Goal: Check status: Check status

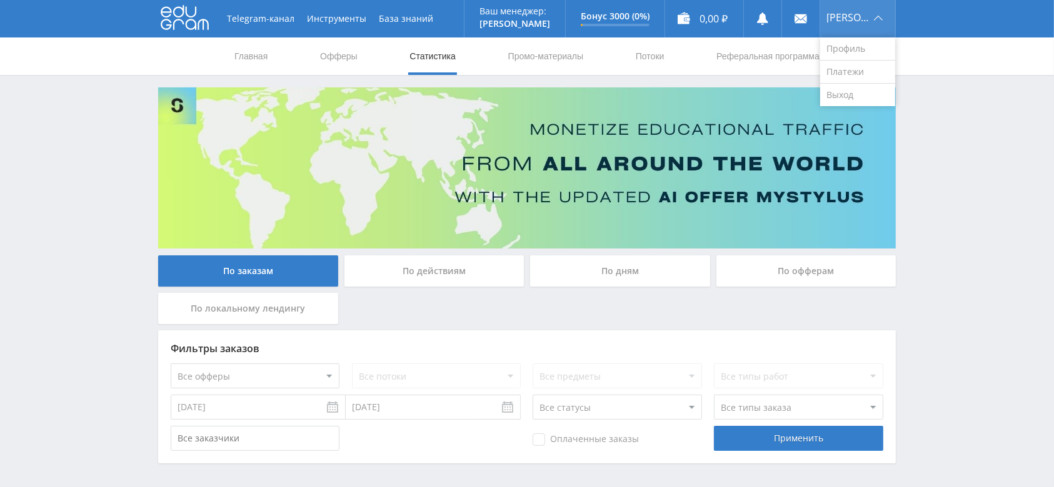
click at [876, 16] on div "[PERSON_NAME]" at bounding box center [857, 18] width 75 height 37
click at [855, 99] on link "Выход" at bounding box center [857, 95] width 75 height 22
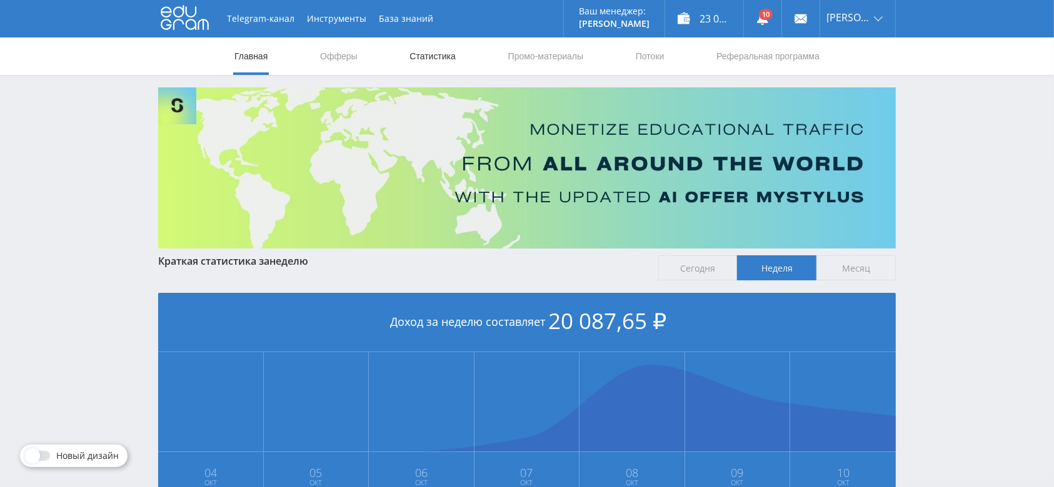
click at [439, 61] on link "Статистика" at bounding box center [432, 55] width 49 height 37
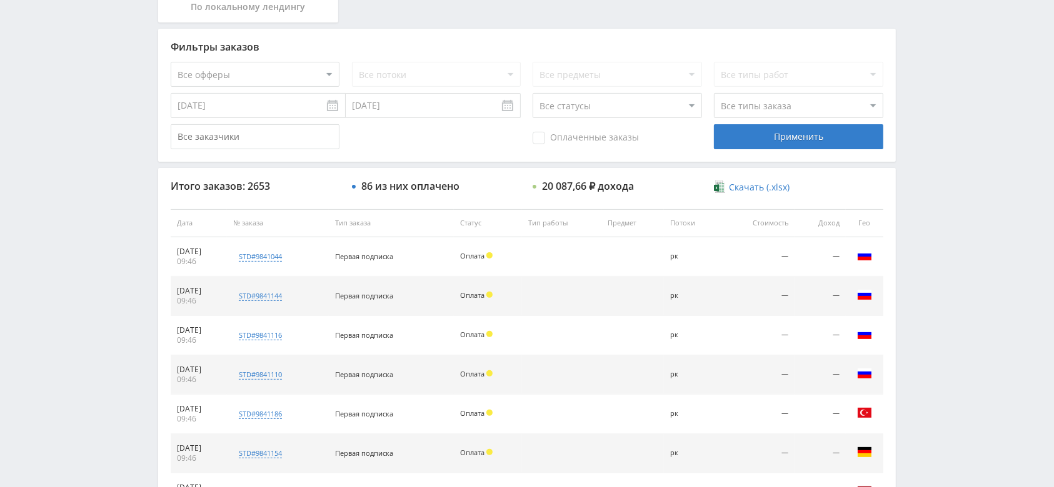
scroll to position [333, 0]
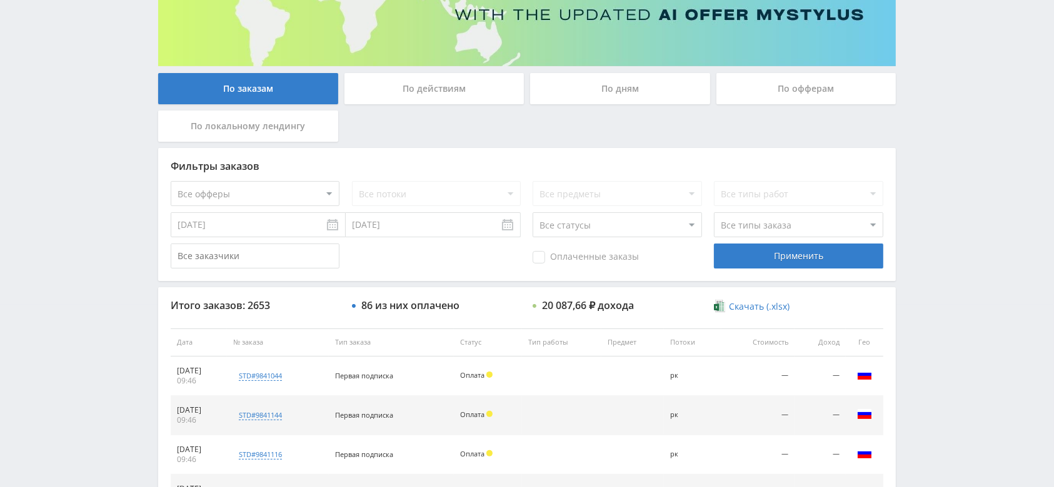
scroll to position [166, 0]
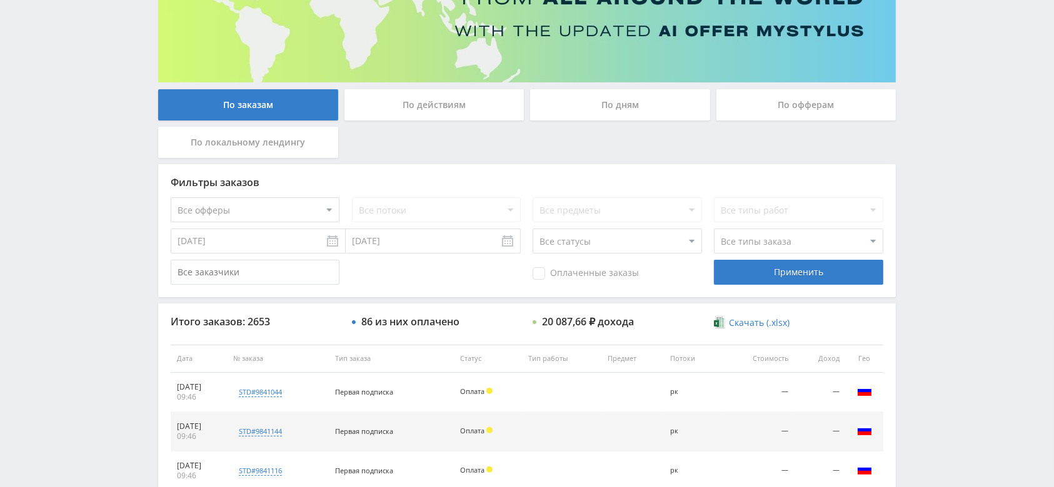
click at [580, 235] on select "Все статусы В аукционе В работе На гарантии Завершен Возврат Черновик" at bounding box center [616, 241] width 169 height 25
select select "3"
click at [532, 229] on select "Все статусы В аукционе В работе На гарантии Завершен Возврат Черновик" at bounding box center [616, 241] width 169 height 25
click at [739, 266] on div "Применить" at bounding box center [798, 272] width 169 height 25
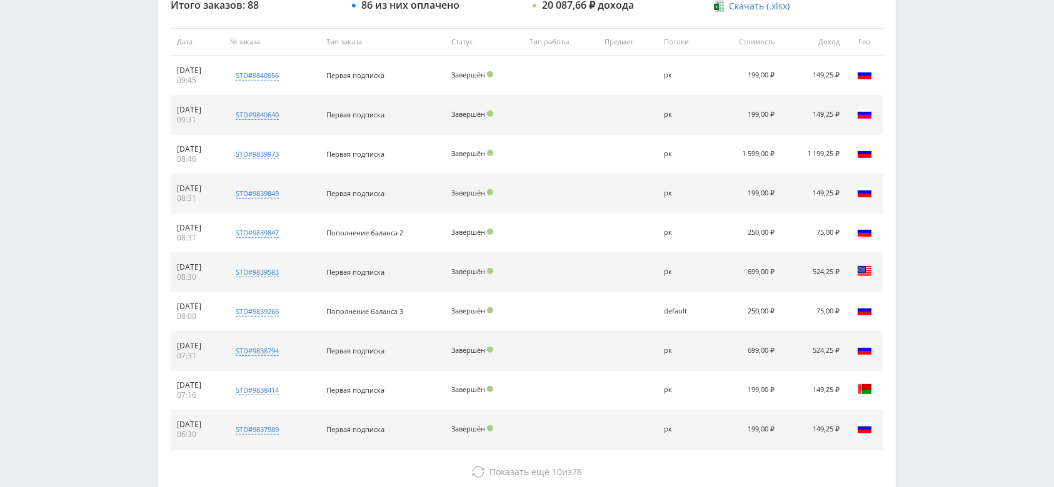
scroll to position [500, 0]
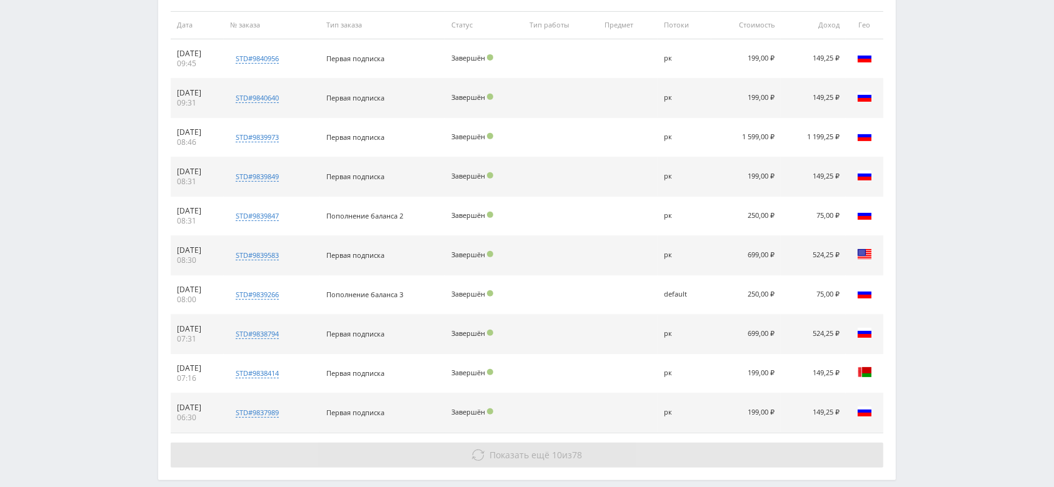
click at [596, 449] on button "Показать ещё 10 из 78" at bounding box center [527, 455] width 712 height 25
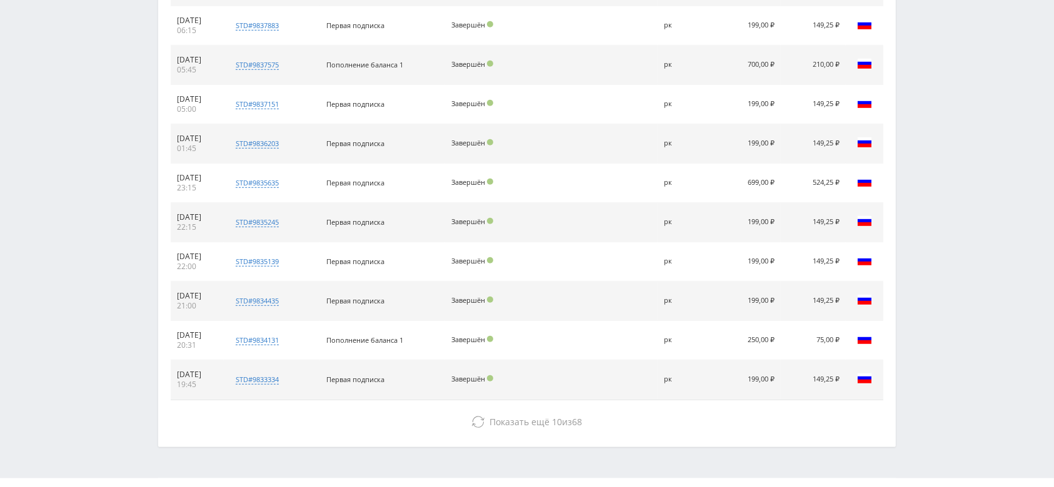
scroll to position [953, 0]
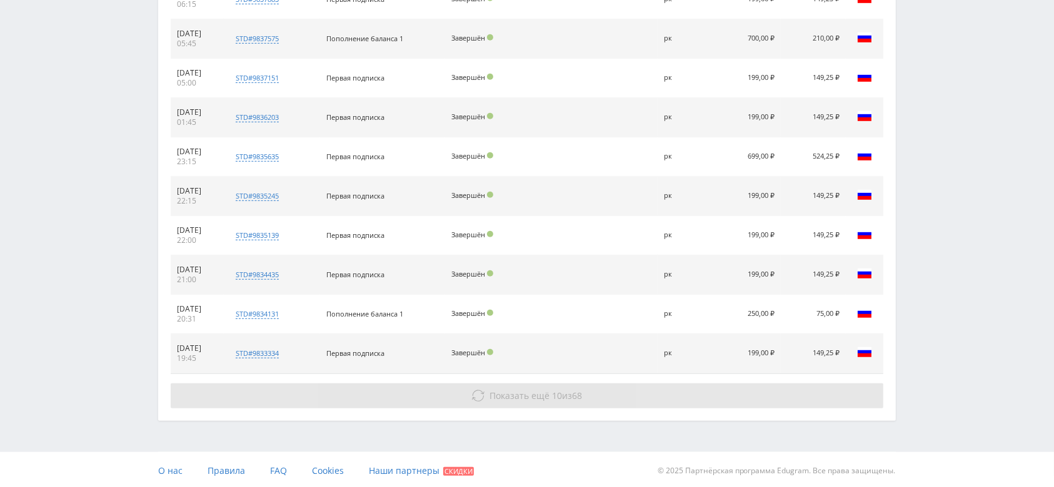
click at [545, 393] on span "Показать ещё" at bounding box center [520, 396] width 60 height 12
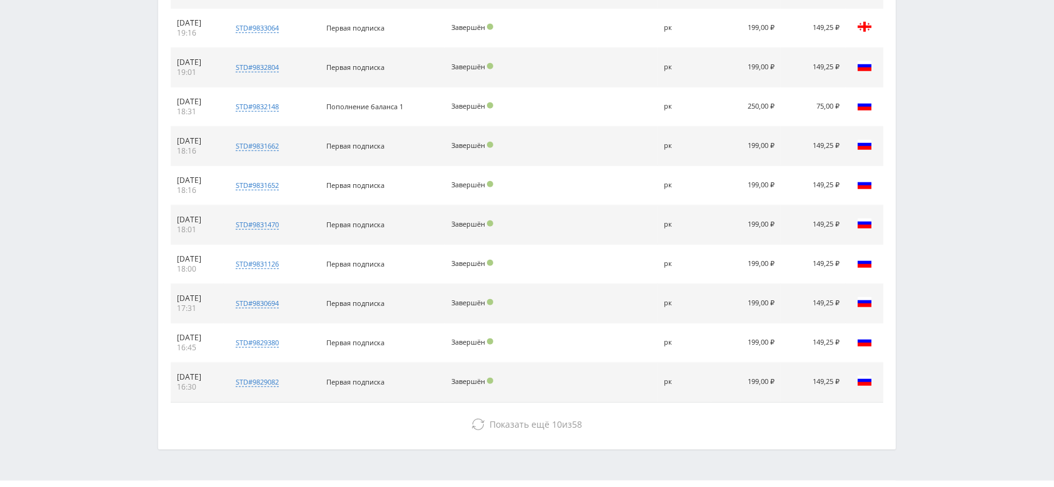
scroll to position [1346, 0]
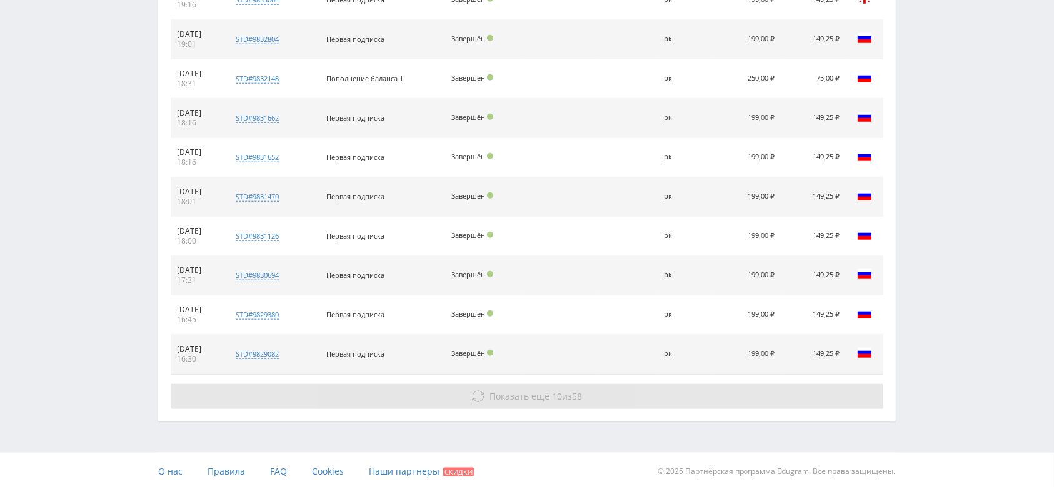
click at [570, 397] on span "Показать ещё 10 из 58" at bounding box center [536, 397] width 92 height 12
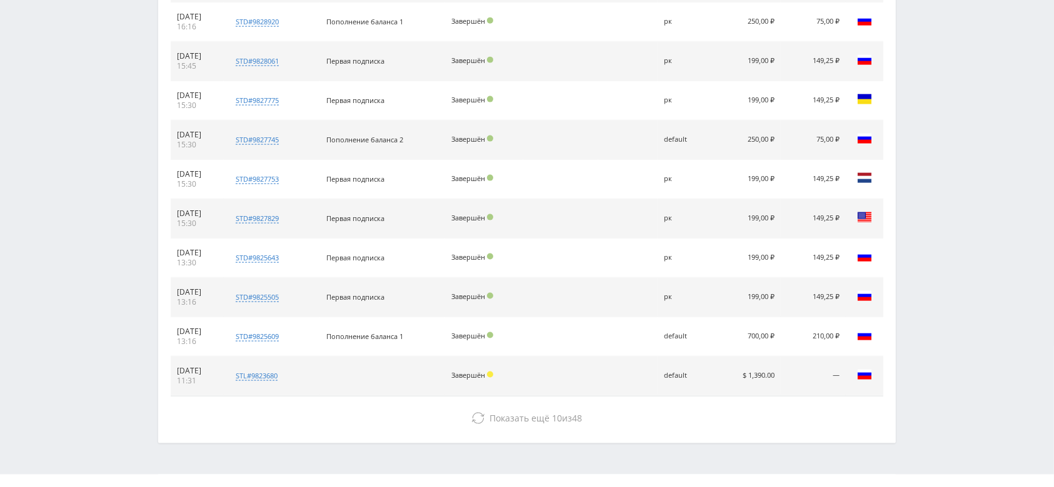
scroll to position [1739, 0]
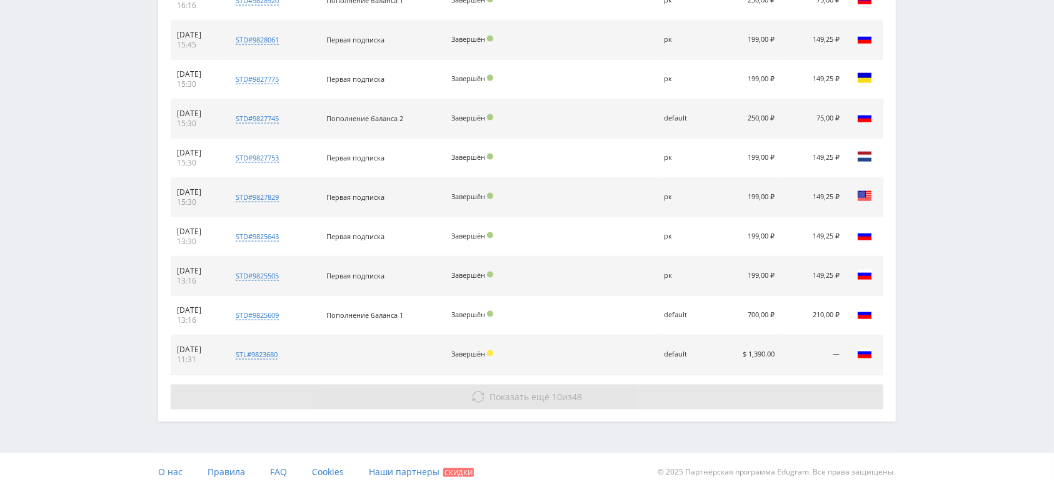
click at [497, 396] on span "Показать ещё" at bounding box center [520, 397] width 60 height 12
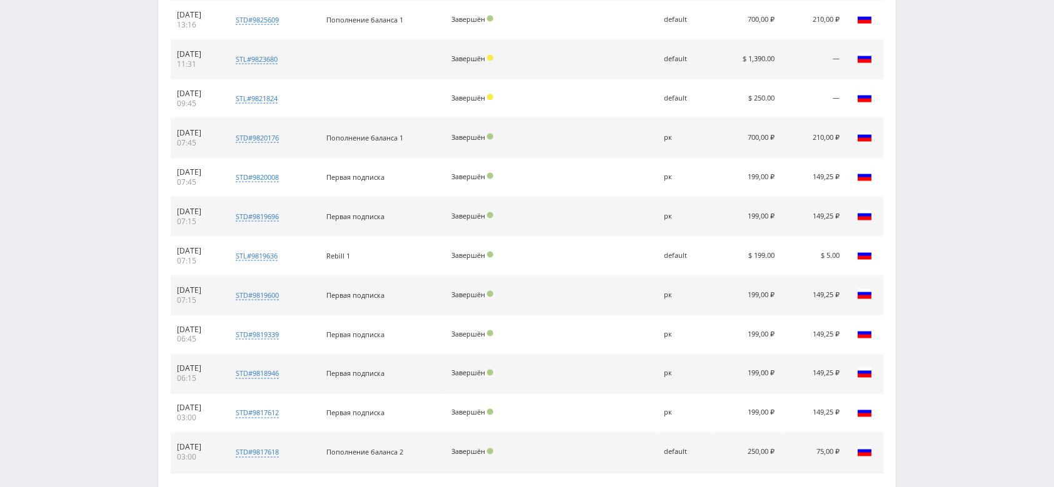
scroll to position [2072, 0]
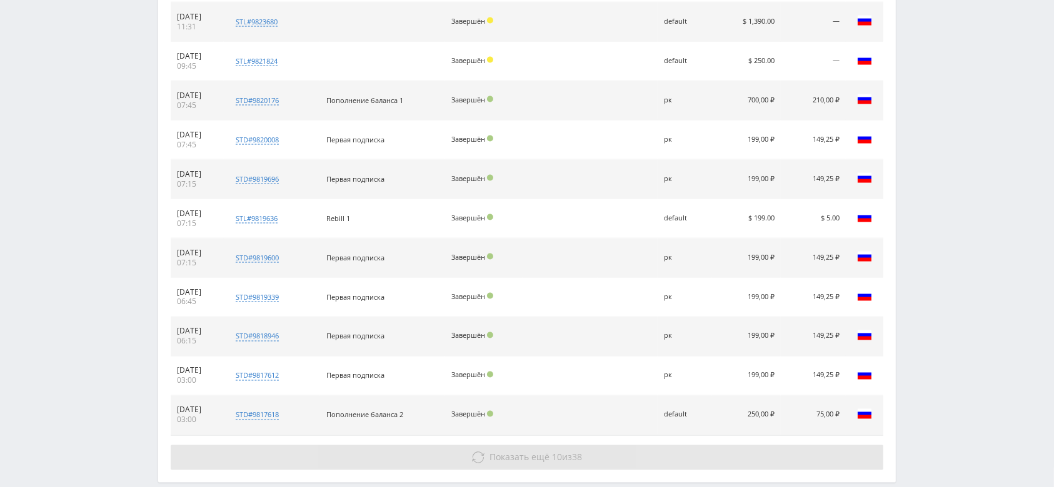
click at [547, 456] on span "Показать ещё 10 из 38" at bounding box center [536, 458] width 92 height 12
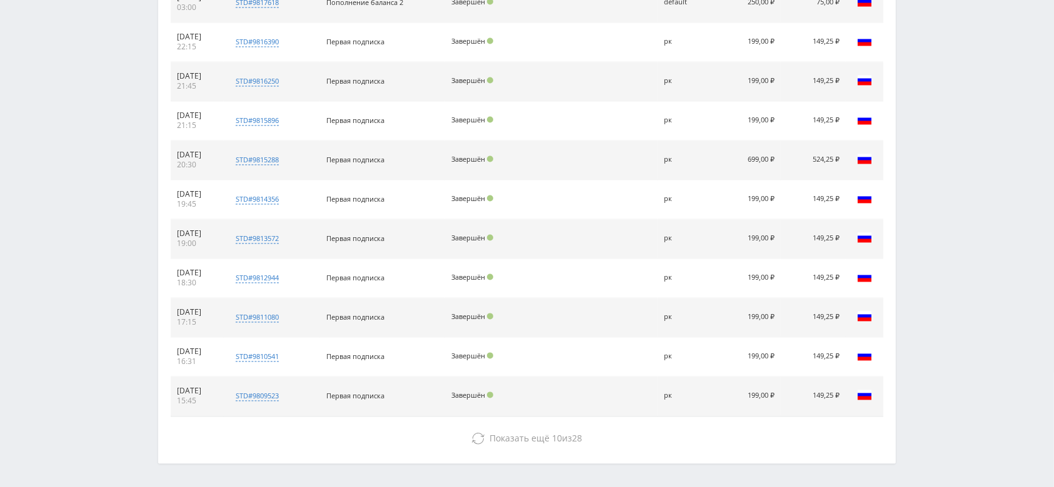
scroll to position [2525, 0]
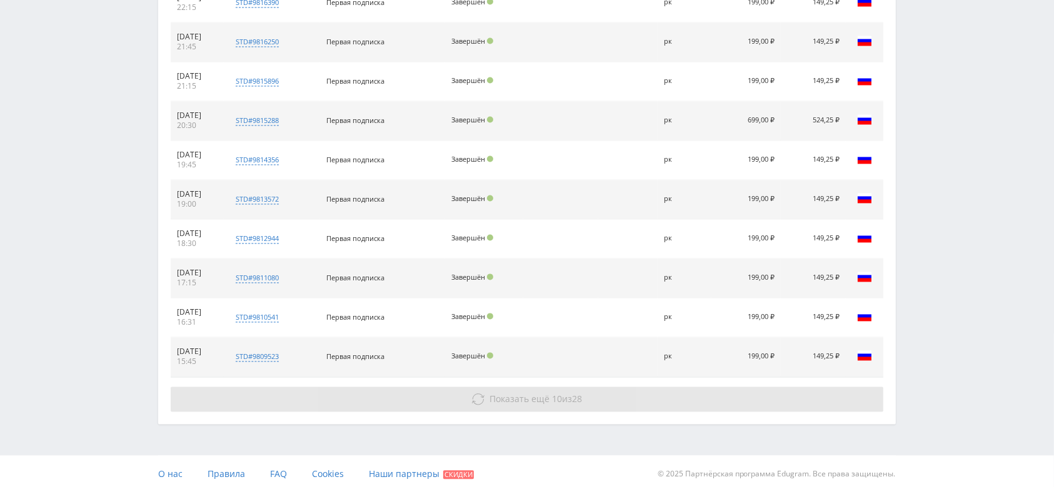
click at [572, 394] on span "Показать ещё 10 из 28" at bounding box center [536, 399] width 92 height 12
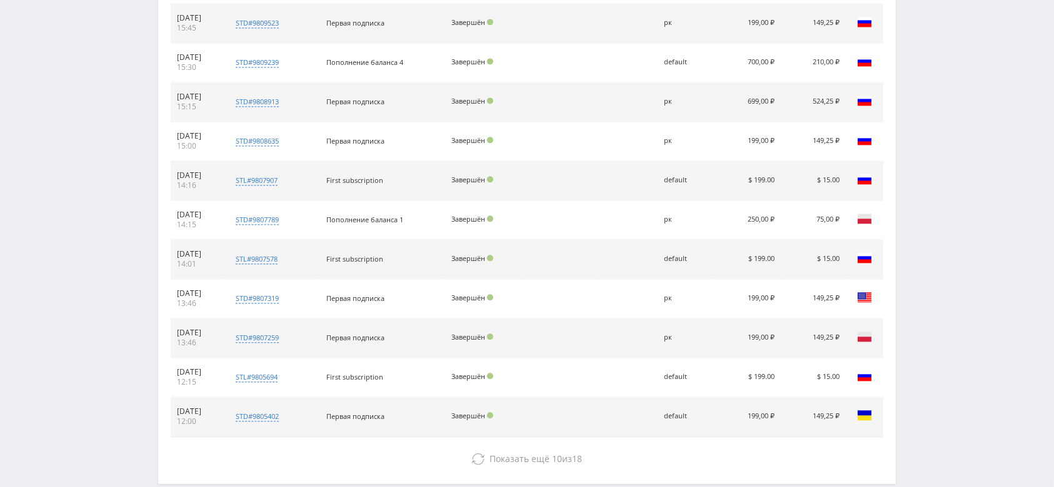
scroll to position [2918, 0]
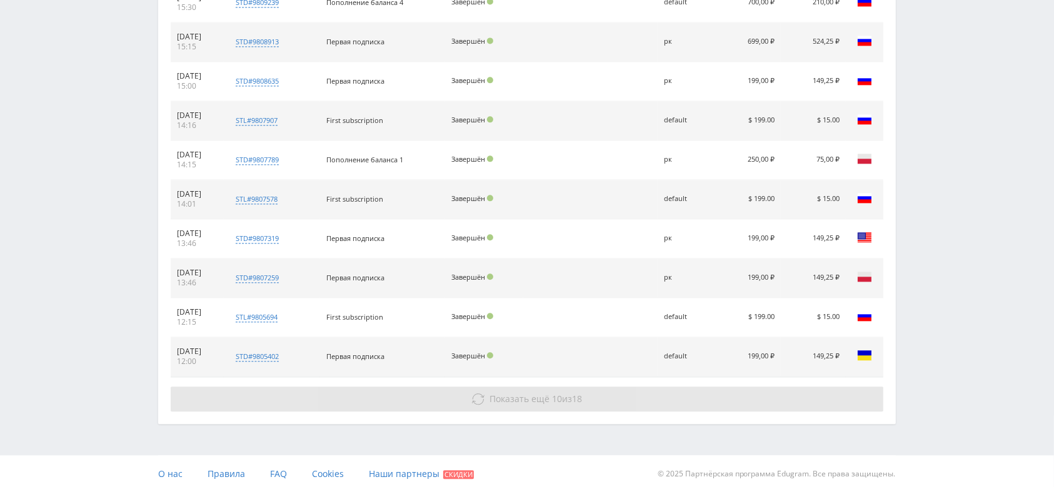
click at [574, 387] on button "Показать ещё 10 из 18" at bounding box center [527, 399] width 712 height 25
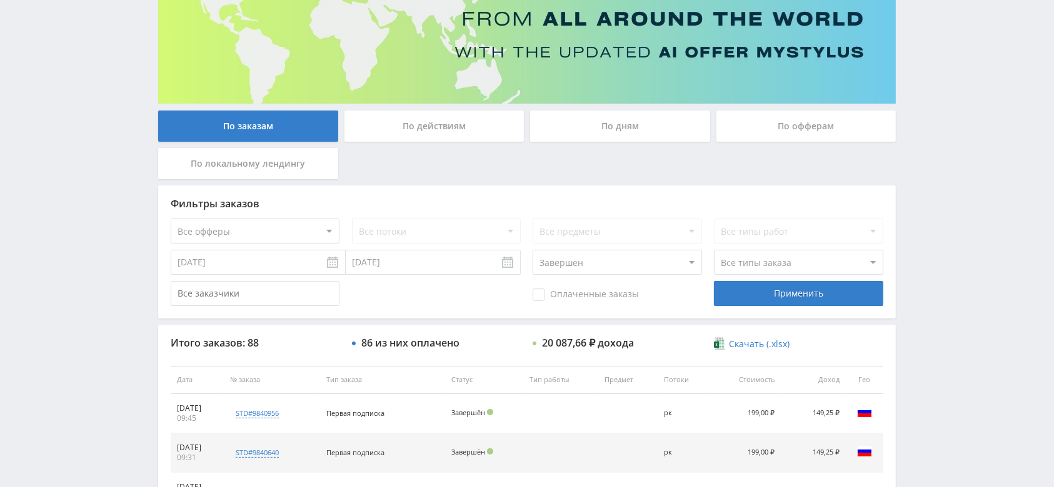
scroll to position [0, 0]
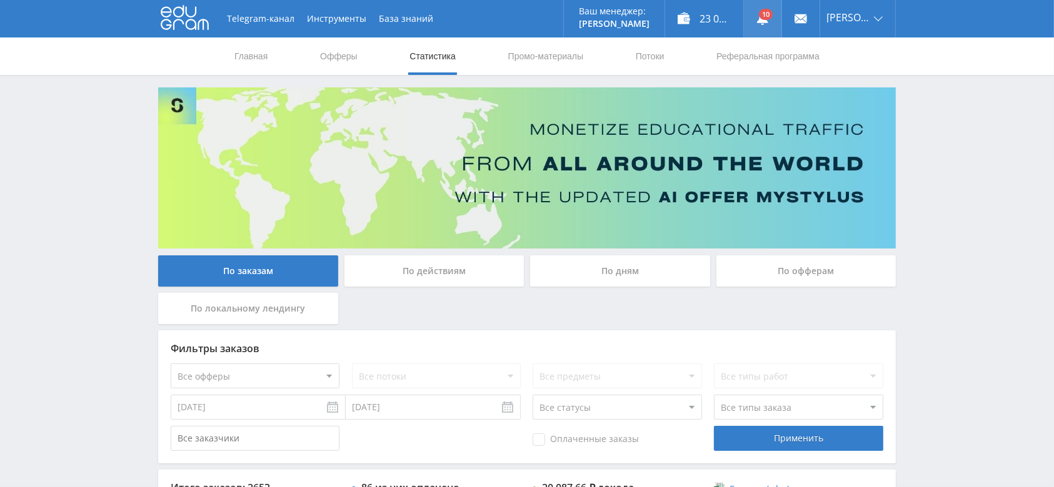
click at [769, 14] on icon at bounding box center [762, 18] width 12 height 12
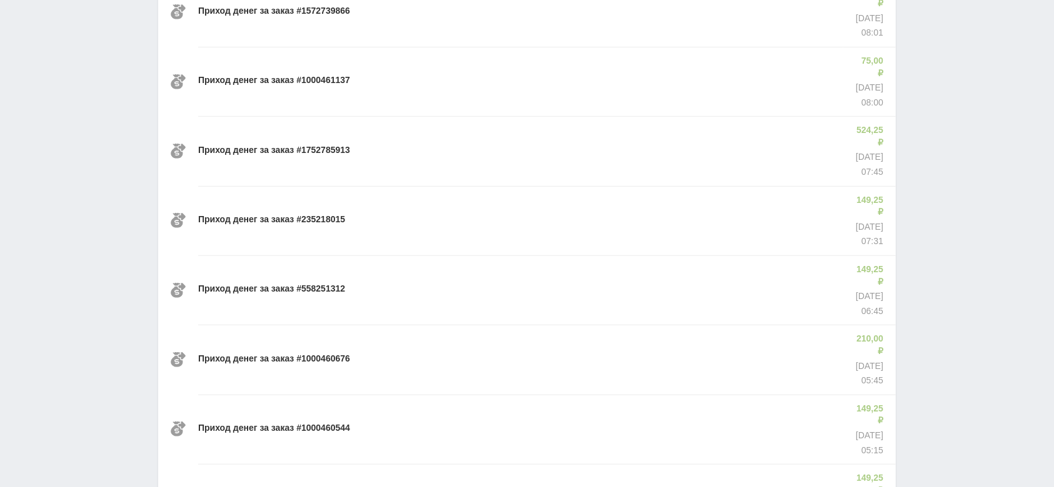
scroll to position [800, 0]
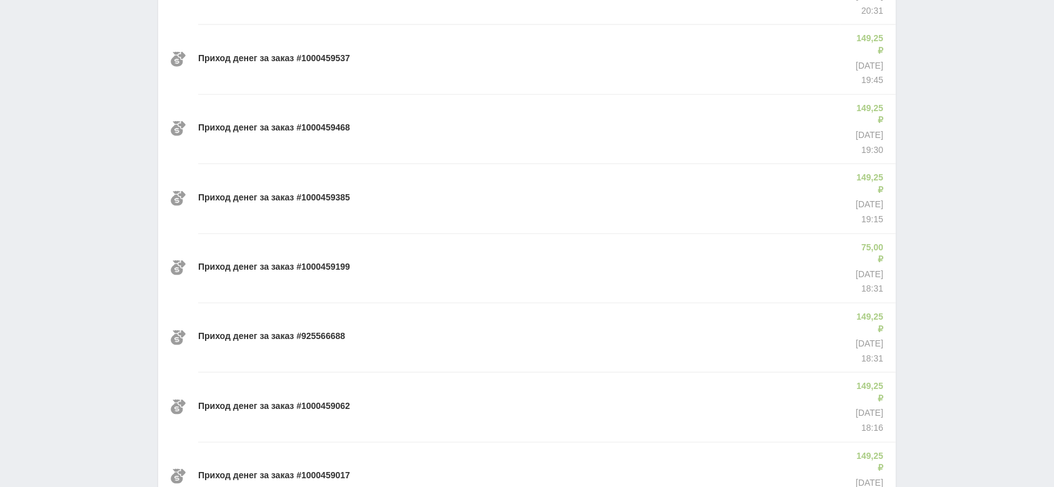
scroll to position [1659, 0]
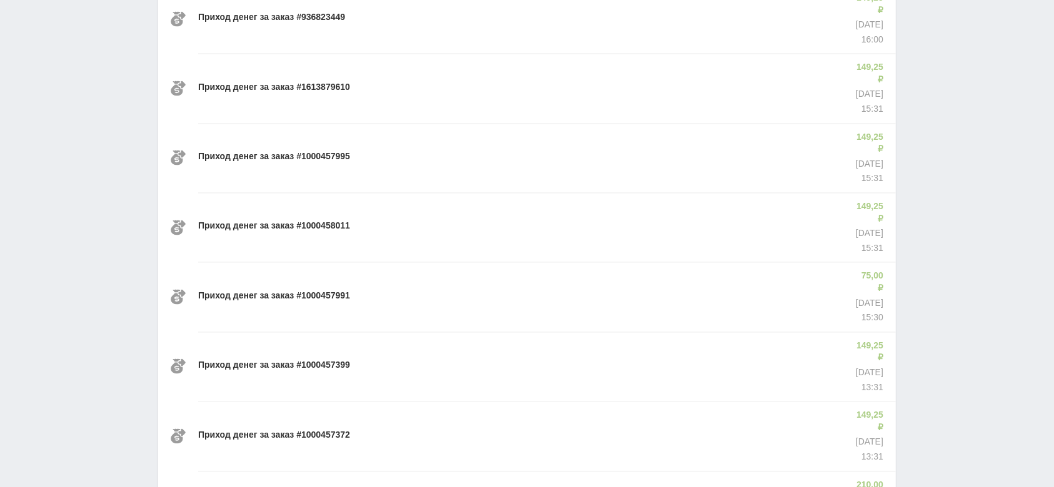
scroll to position [2518, 0]
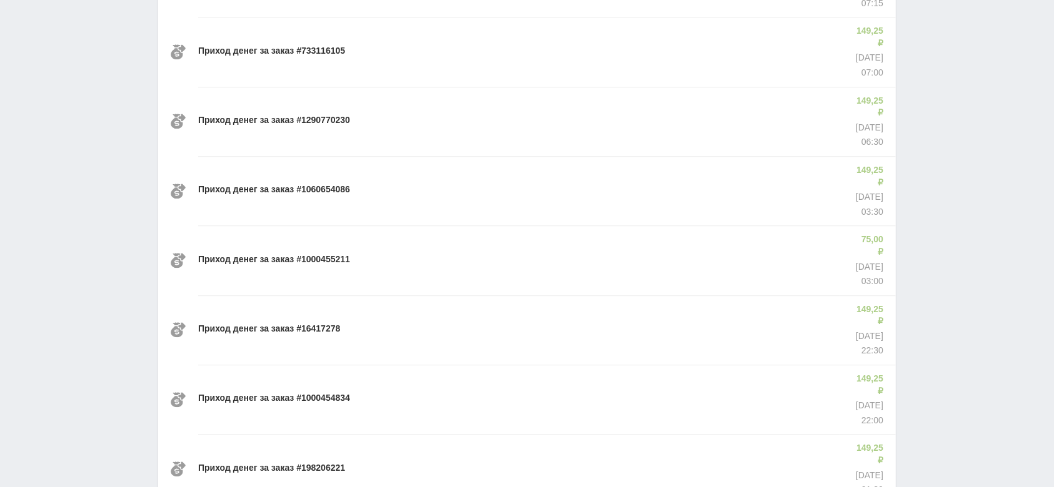
scroll to position [3378, 0]
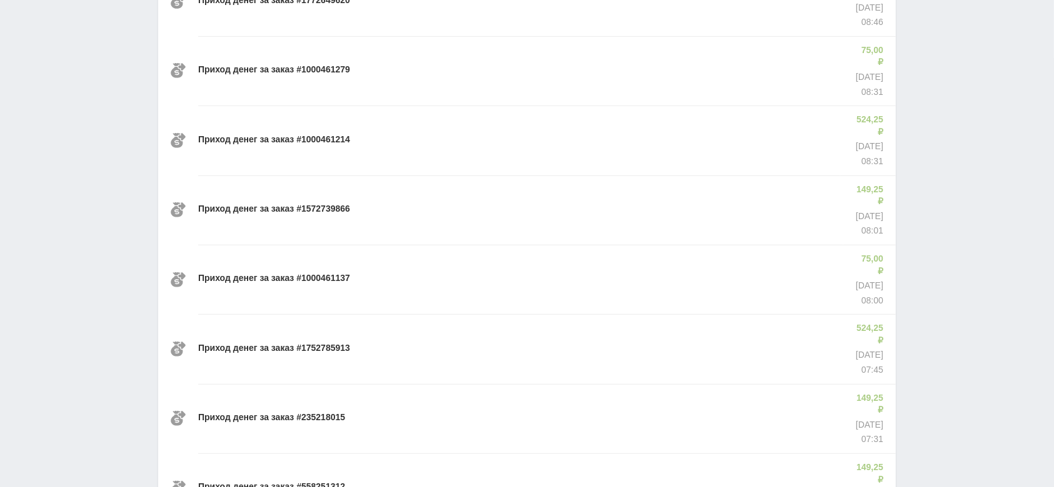
scroll to position [0, 0]
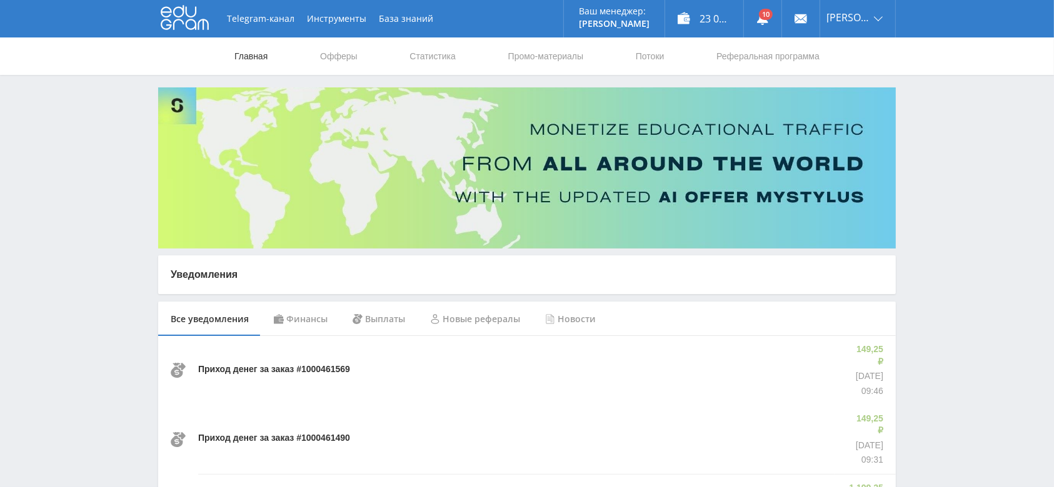
click at [257, 53] on link "Главная" at bounding box center [251, 55] width 36 height 37
